Goal: Use online tool/utility: Utilize a website feature to perform a specific function

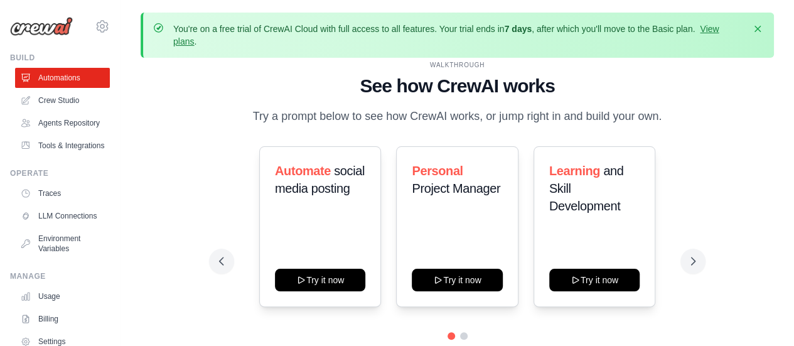
scroll to position [55, 0]
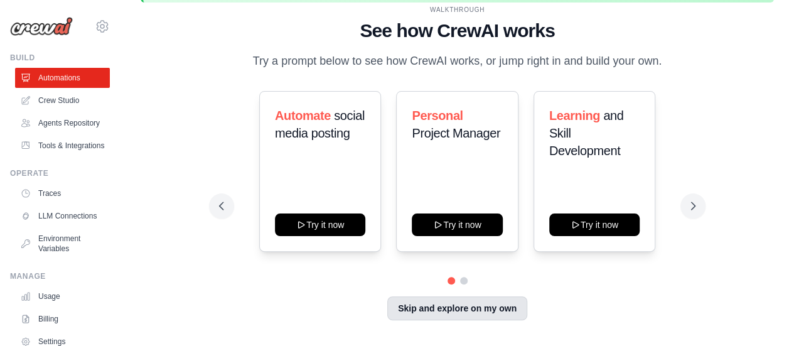
click at [481, 314] on button "Skip and explore on my own" at bounding box center [457, 308] width 140 height 24
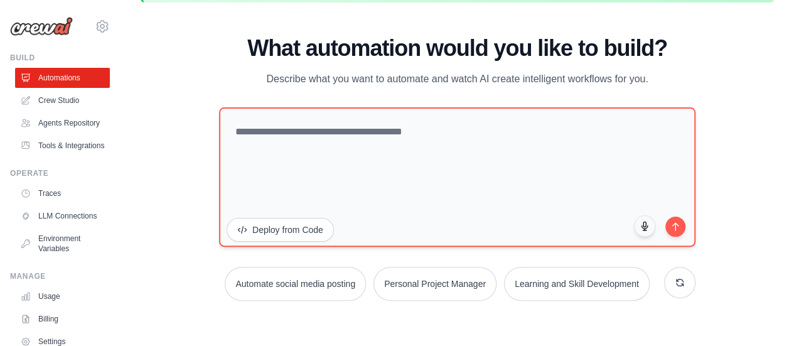
click at [396, 135] on textarea at bounding box center [457, 176] width 477 height 139
paste textarea "**********"
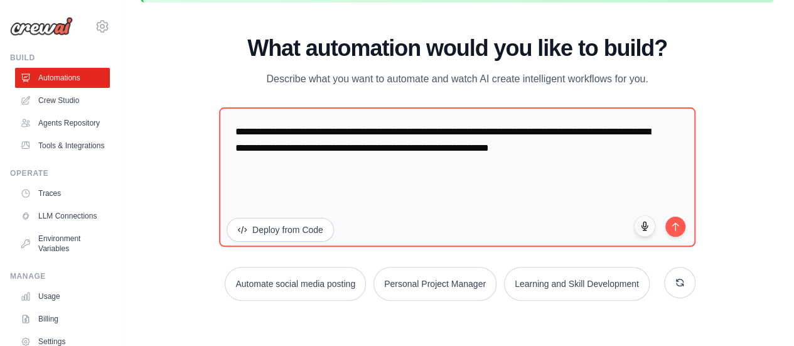
type textarea "**********"
click at [671, 223] on icon "submit" at bounding box center [676, 226] width 10 height 10
drag, startPoint x: 620, startPoint y: 154, endPoint x: 259, endPoint y: 113, distance: 364.0
click at [259, 113] on textarea "**********" at bounding box center [457, 176] width 477 height 139
click at [229, 126] on textarea "**********" at bounding box center [457, 176] width 477 height 139
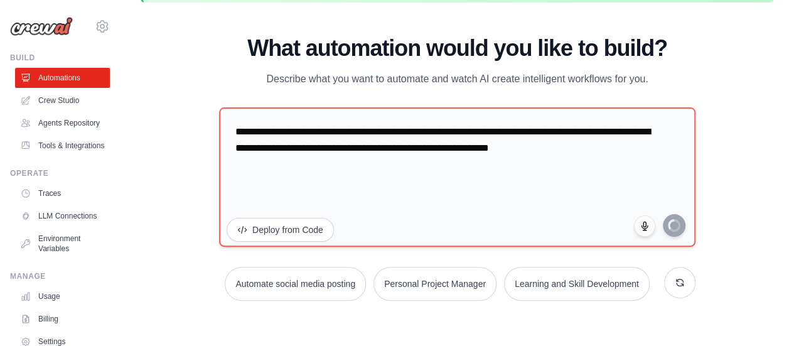
drag, startPoint x: 229, startPoint y: 126, endPoint x: 659, endPoint y: 179, distance: 433.4
click at [659, 179] on textarea "**********" at bounding box center [457, 176] width 477 height 139
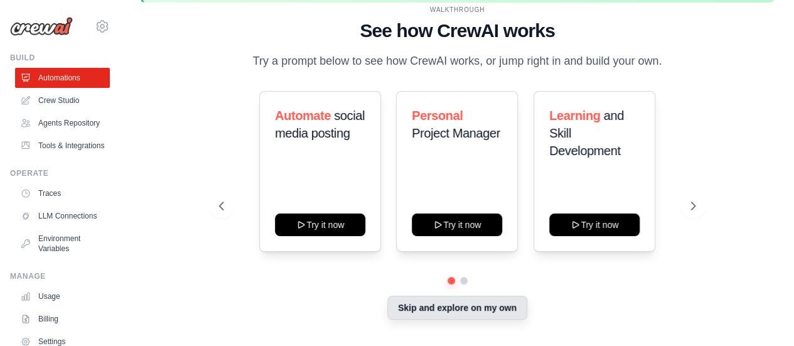
click at [493, 301] on button "Skip and explore on my own" at bounding box center [457, 308] width 140 height 24
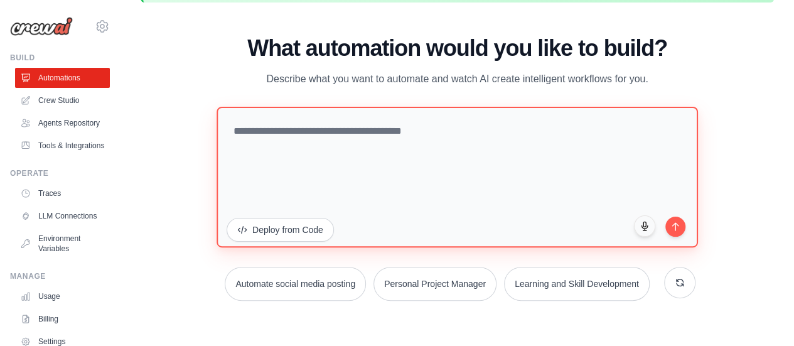
click at [377, 124] on textarea at bounding box center [458, 176] width 482 height 141
paste textarea "**********"
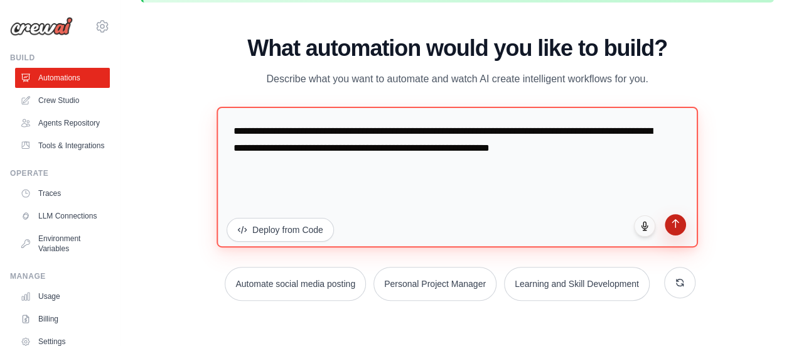
type textarea "**********"
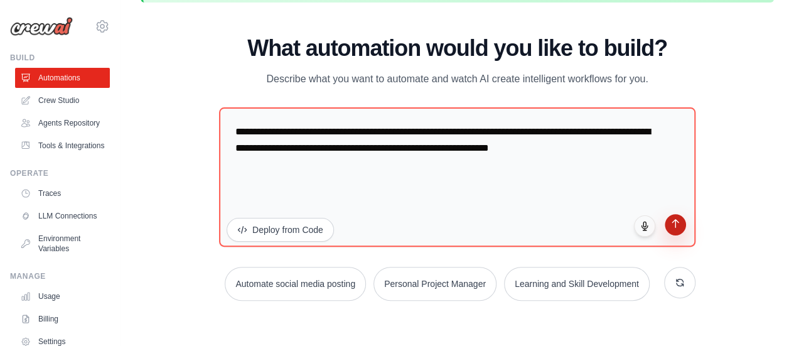
click at [683, 230] on button "submit" at bounding box center [675, 224] width 21 height 21
click at [676, 225] on icon "submit" at bounding box center [676, 223] width 6 height 8
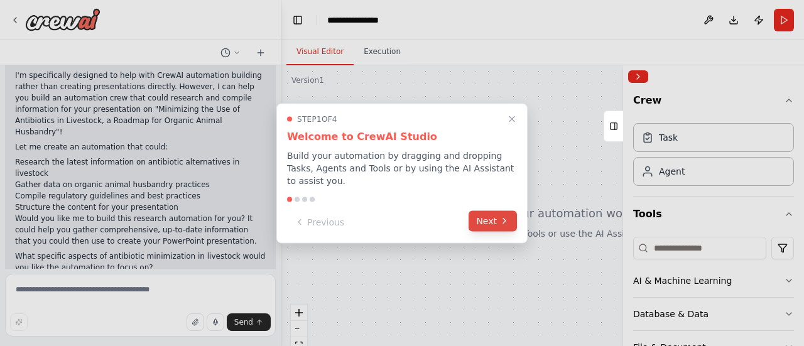
scroll to position [98, 0]
click at [488, 220] on button "Next" at bounding box center [492, 220] width 48 height 21
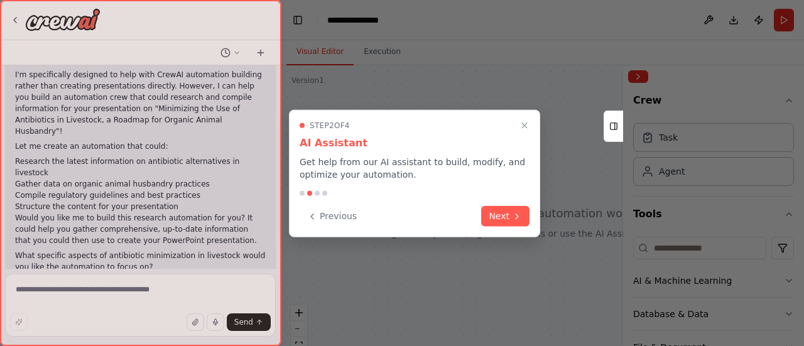
click at [488, 220] on button "Next" at bounding box center [505, 216] width 48 height 21
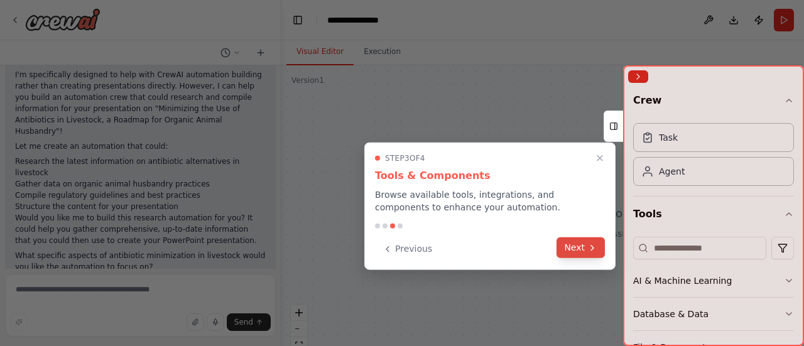
click at [585, 254] on button "Next" at bounding box center [580, 247] width 48 height 21
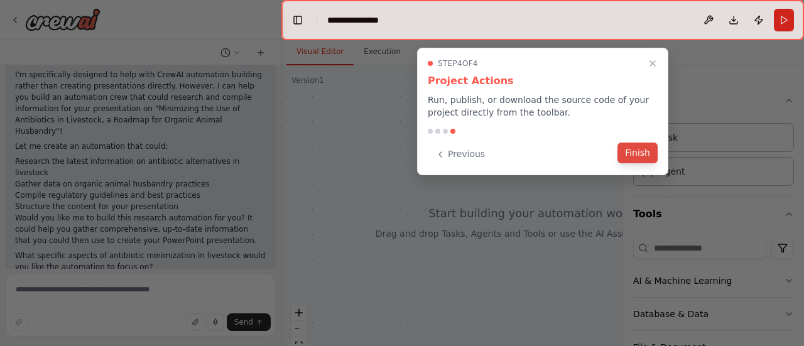
click at [644, 145] on button "Finish" at bounding box center [637, 153] width 40 height 21
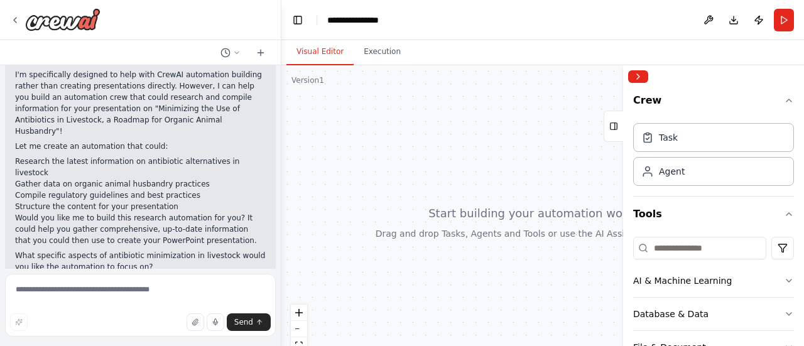
click at [277, 209] on div at bounding box center [278, 173] width 5 height 346
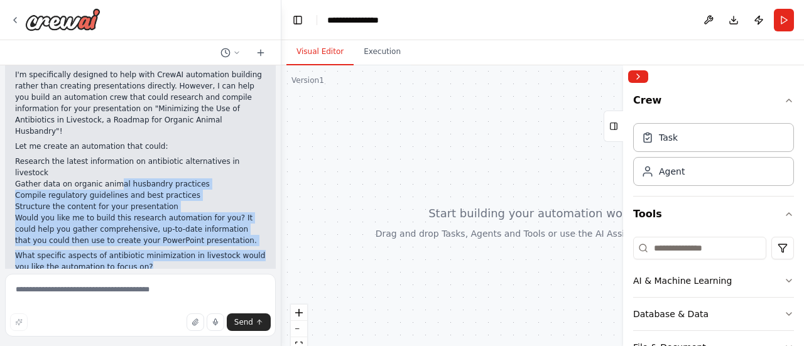
drag, startPoint x: 111, startPoint y: 163, endPoint x: 163, endPoint y: 287, distance: 135.1
click at [163, 287] on div "Build a PPT on the following topic of around 16-25 slides:Minimizing the Use of…" at bounding box center [140, 173] width 281 height 346
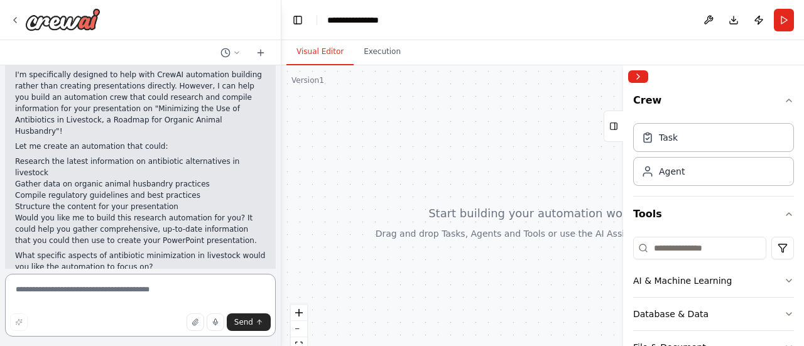
click at [163, 287] on textarea at bounding box center [140, 305] width 271 height 63
paste textarea "**********"
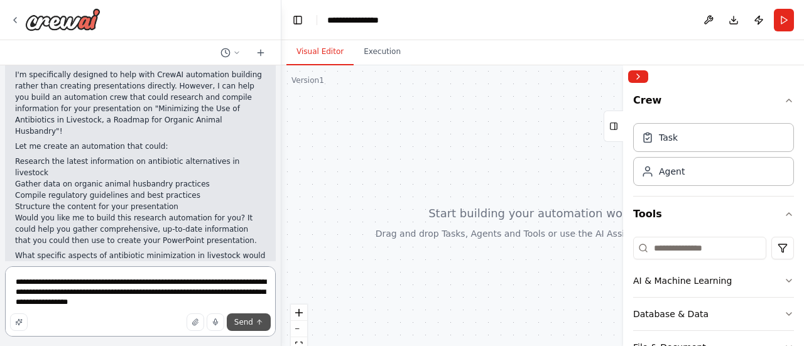
type textarea "**********"
click at [242, 326] on span "Send" at bounding box center [243, 322] width 19 height 10
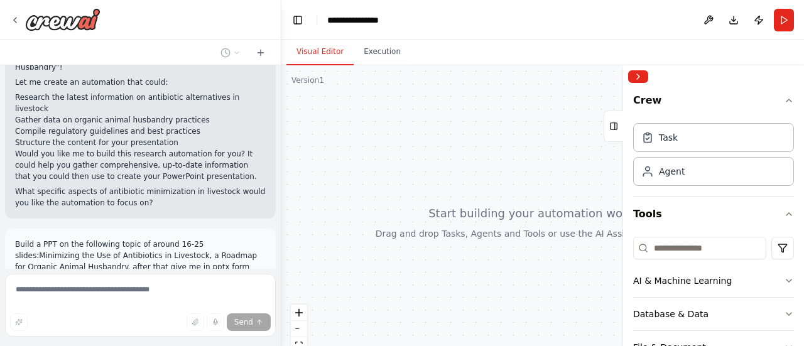
scroll to position [210, 0]
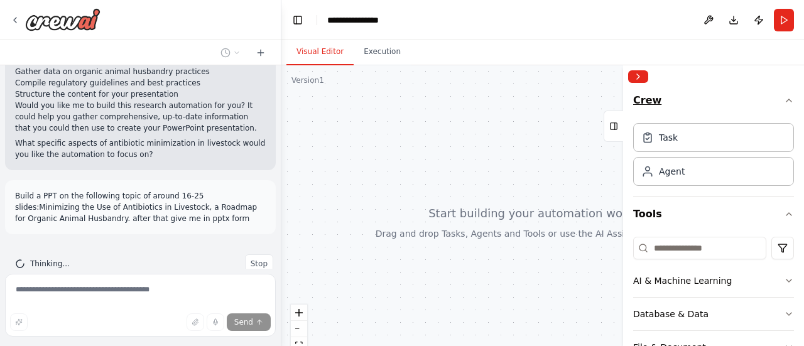
click at [784, 99] on icon "button" at bounding box center [789, 100] width 10 height 10
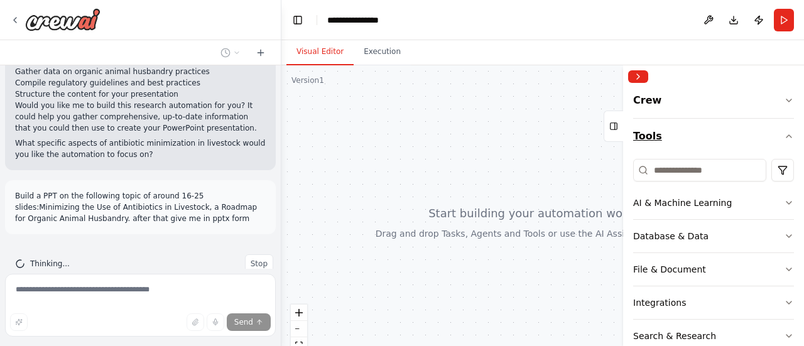
click at [786, 135] on icon "button" at bounding box center [788, 136] width 5 height 3
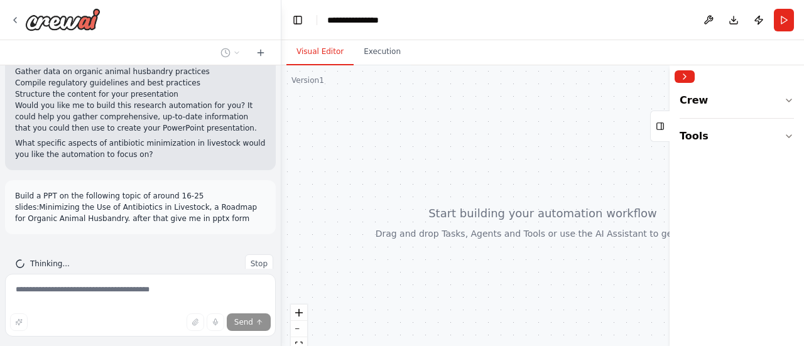
drag, startPoint x: 624, startPoint y: 163, endPoint x: 775, endPoint y: 156, distance: 151.5
click at [775, 156] on div "Crew Tools" at bounding box center [736, 205] width 134 height 281
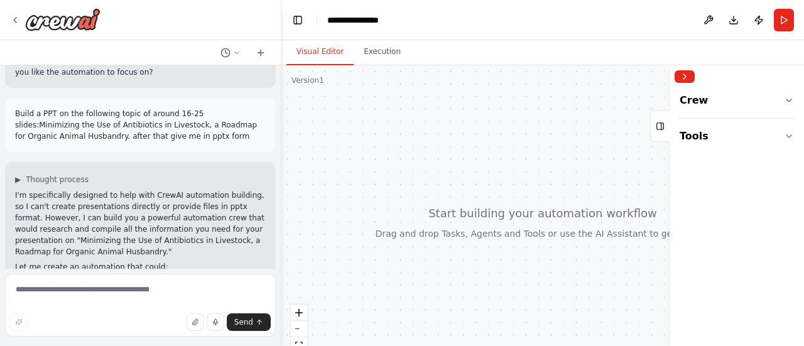
scroll to position [308, 0]
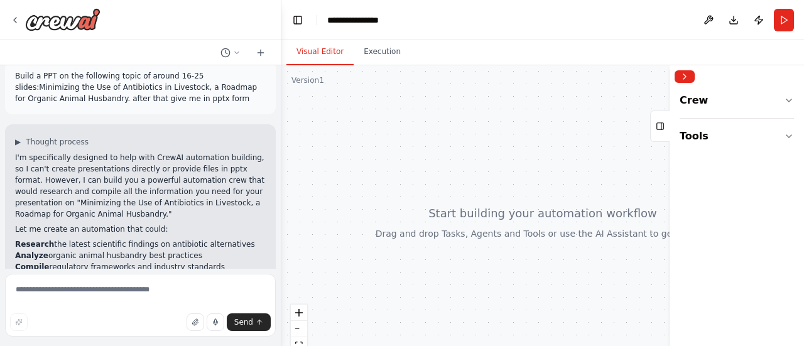
click at [269, 205] on div "Build a PPT on the following topic of around 16-25 slides:Minimizing the Use of…" at bounding box center [140, 166] width 281 height 203
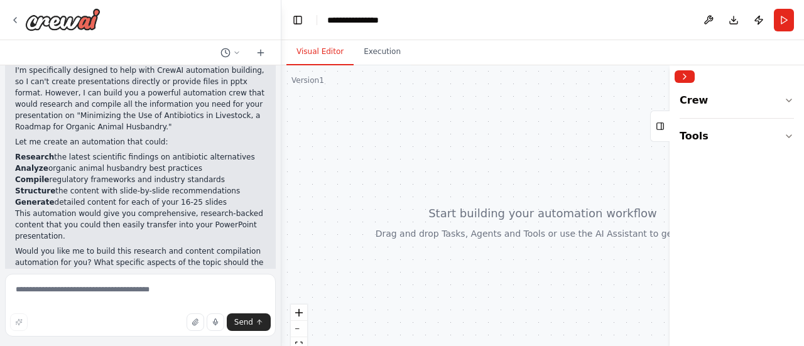
scroll to position [436, 0]
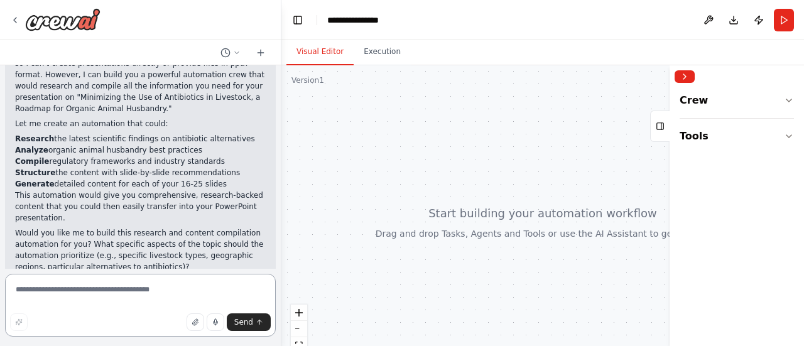
click at [98, 307] on textarea at bounding box center [140, 305] width 271 height 63
type textarea "****"
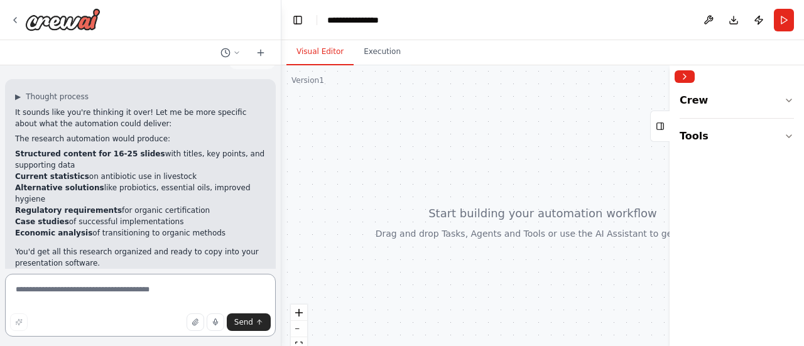
scroll to position [702, 0]
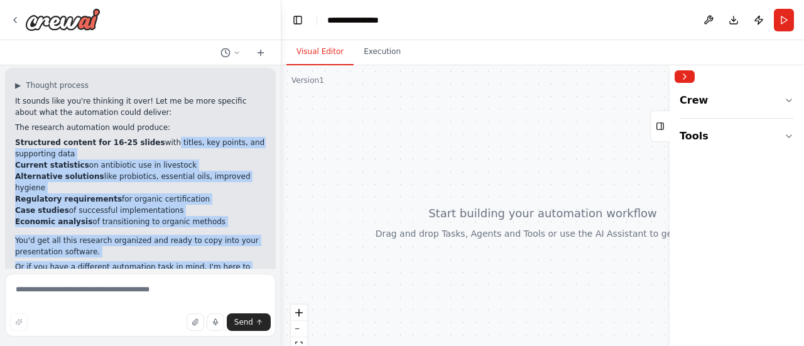
drag, startPoint x: 152, startPoint y: 116, endPoint x: 190, endPoint y: 308, distance: 195.8
click at [190, 308] on div "Build a PPT on the following topic of around 16-25 slides:Minimizing the Use of…" at bounding box center [140, 173] width 281 height 346
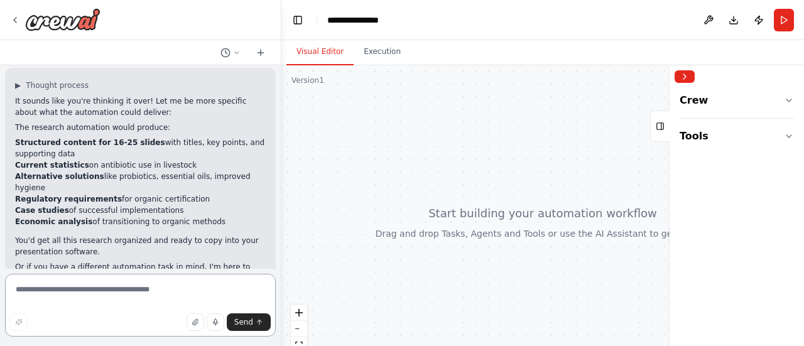
click at [176, 295] on textarea at bounding box center [140, 305] width 271 height 63
type textarea "**********"
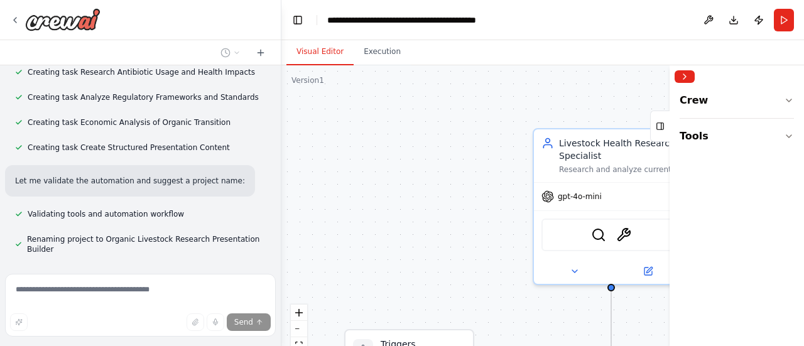
scroll to position [1437, 0]
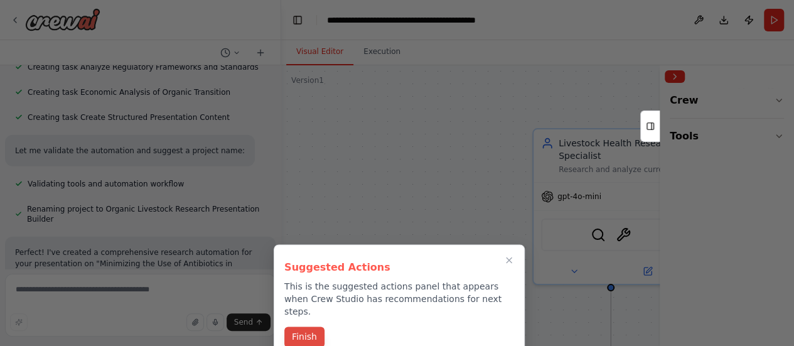
click at [298, 327] on button "Finish" at bounding box center [304, 337] width 40 height 21
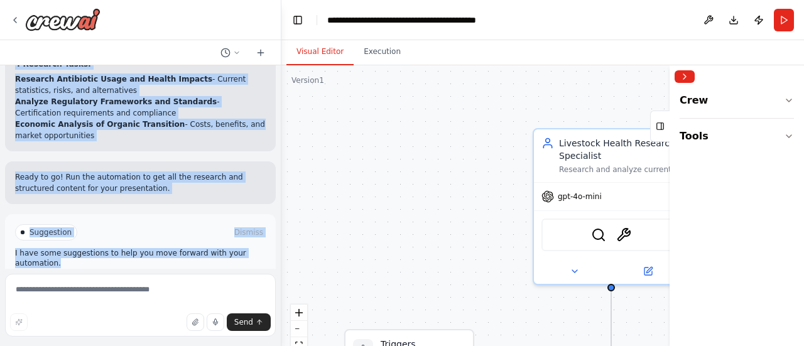
scroll to position [1799, 0]
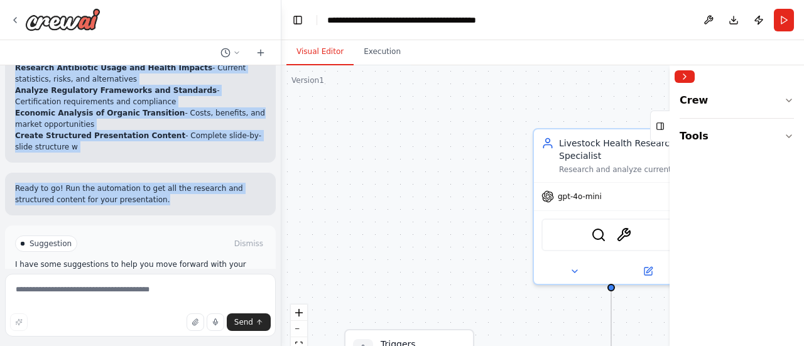
click at [132, 183] on p "Ready to go! Run the automation to get all the research and structured content …" at bounding box center [140, 194] width 251 height 23
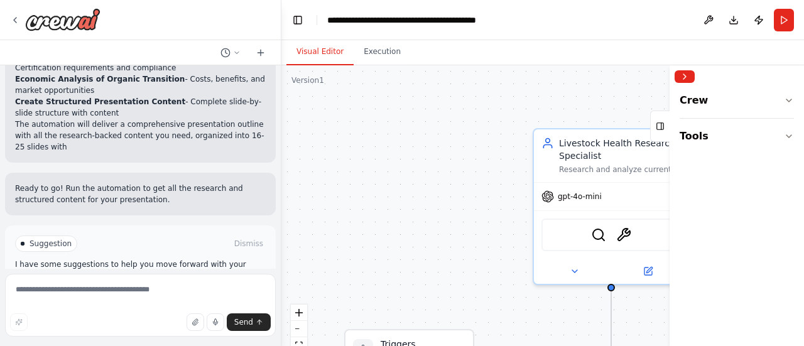
scroll to position [1844, 0]
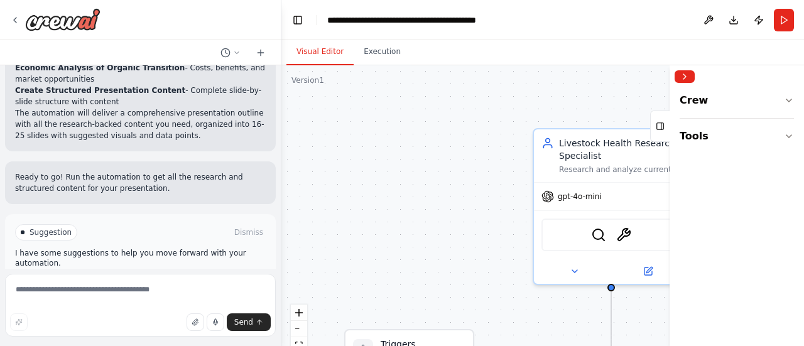
click at [109, 276] on button "Run Automation" at bounding box center [140, 286] width 251 height 20
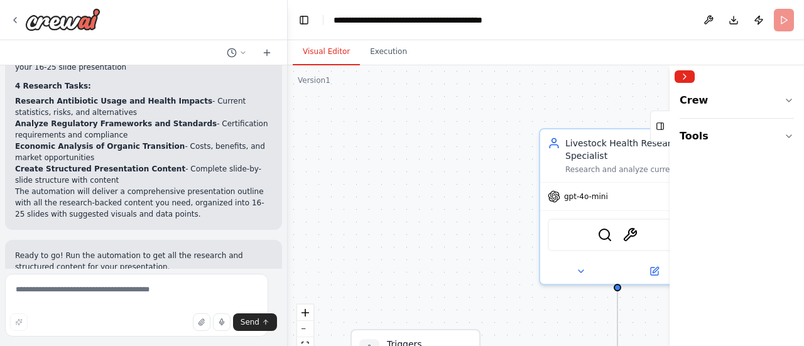
scroll to position [1722, 0]
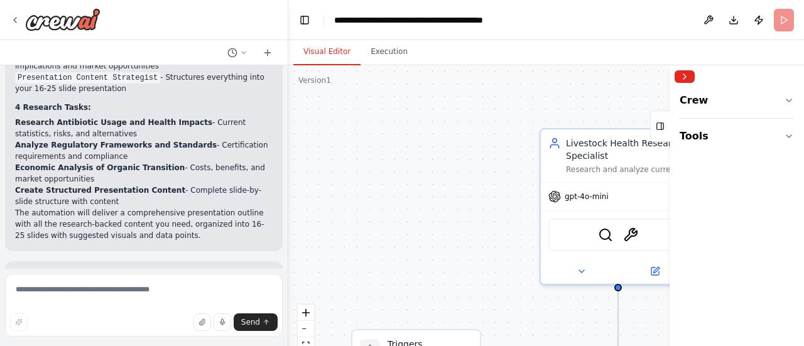
drag, startPoint x: 276, startPoint y: 251, endPoint x: 288, endPoint y: 267, distance: 20.2
click at [288, 267] on div "Build a PPT on the following topic of around 16-25 slides:Minimizing the Use of…" at bounding box center [402, 173] width 804 height 346
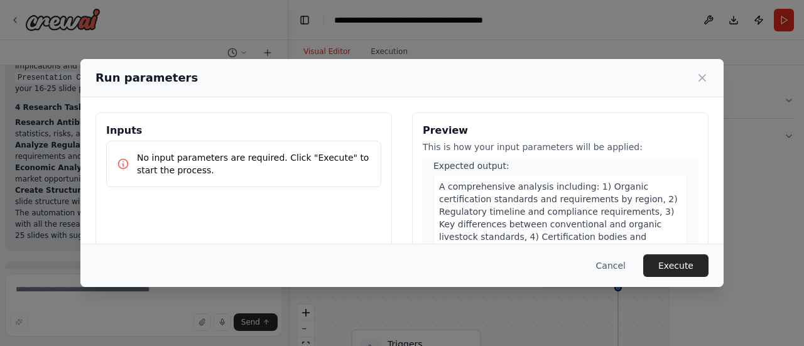
scroll to position [499, 0]
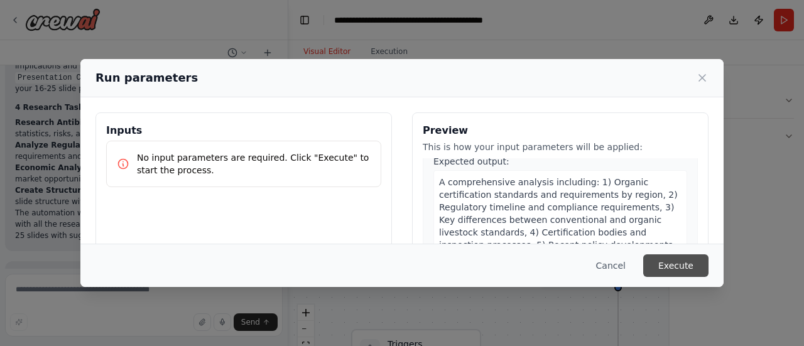
click at [683, 266] on button "Execute" at bounding box center [675, 265] width 65 height 23
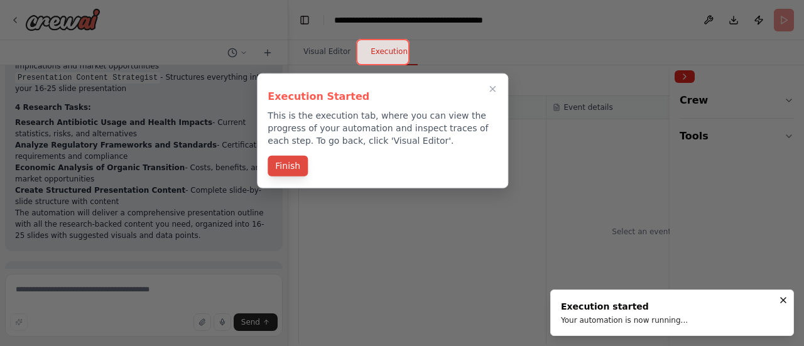
click at [284, 158] on button "Finish" at bounding box center [288, 166] width 40 height 21
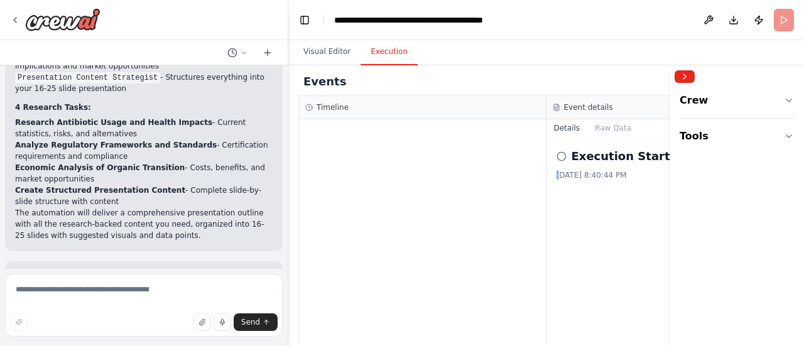
drag, startPoint x: 558, startPoint y: 185, endPoint x: 547, endPoint y: 190, distance: 12.6
click at [547, 190] on div "Execution Started 10/14/2025, 8:40:44 PM" at bounding box center [670, 241] width 248 height 206
click at [560, 159] on icon at bounding box center [561, 156] width 10 height 10
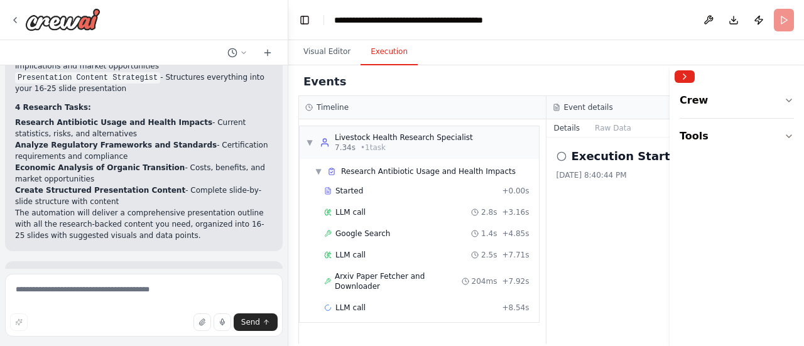
click at [696, 163] on div "Crew Tools" at bounding box center [736, 217] width 134 height 258
click at [700, 65] on div "Visual Editor Execution" at bounding box center [546, 52] width 516 height 25
click at [706, 214] on div "Crew Tools" at bounding box center [736, 217] width 134 height 258
